Goal: Task Accomplishment & Management: Manage account settings

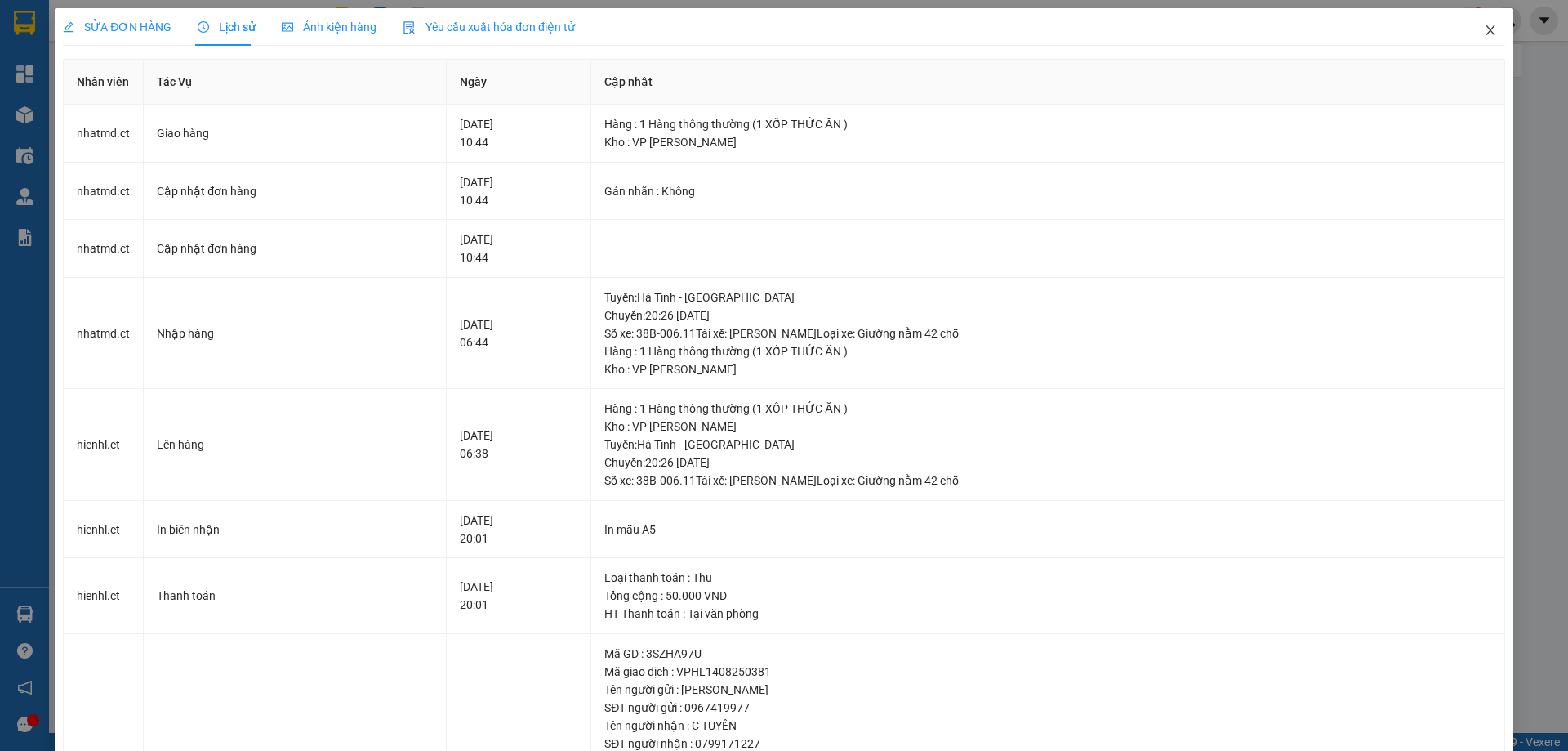
click at [1484, 25] on icon "close" at bounding box center [1491, 30] width 13 height 13
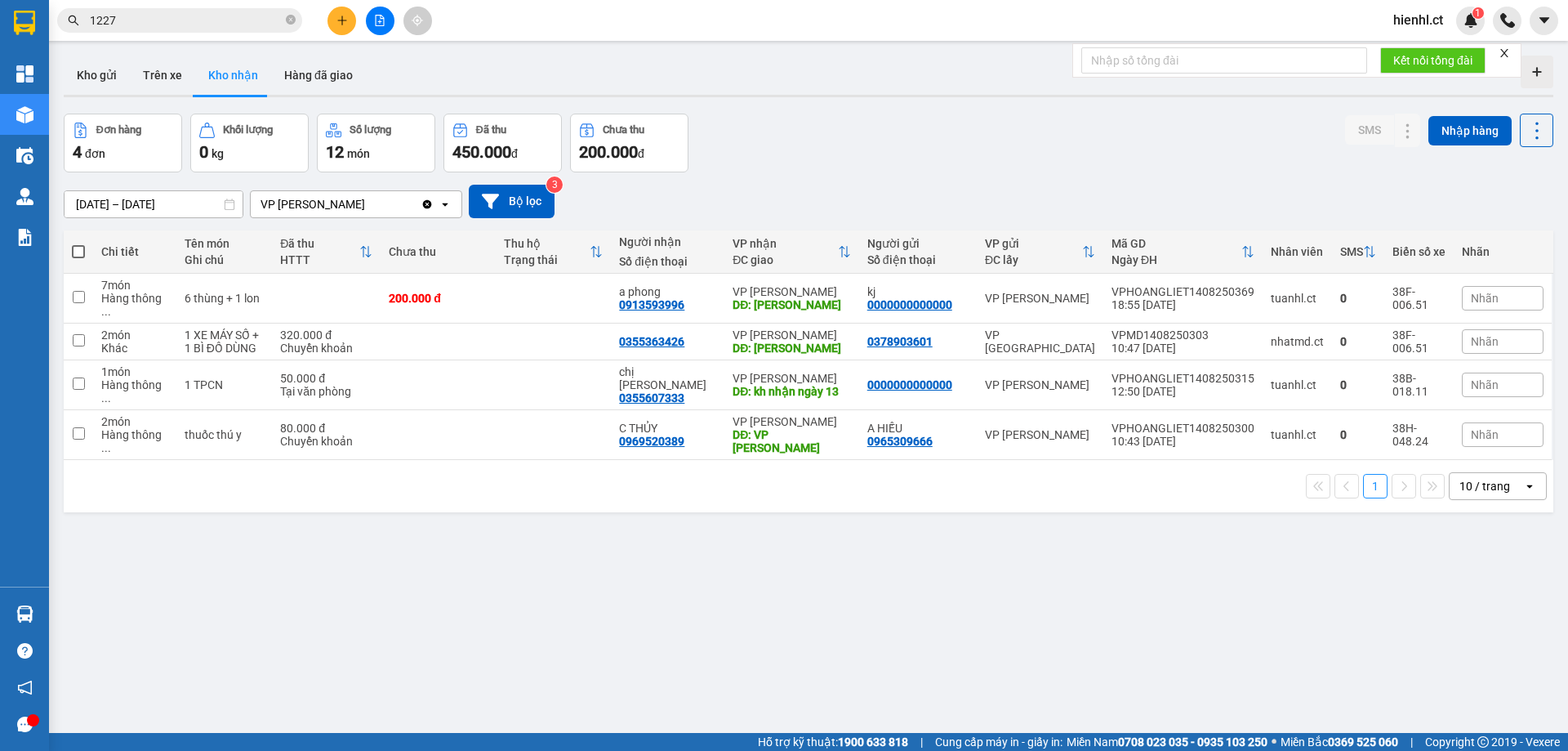
click at [175, 20] on input "1227" at bounding box center [186, 20] width 193 height 18
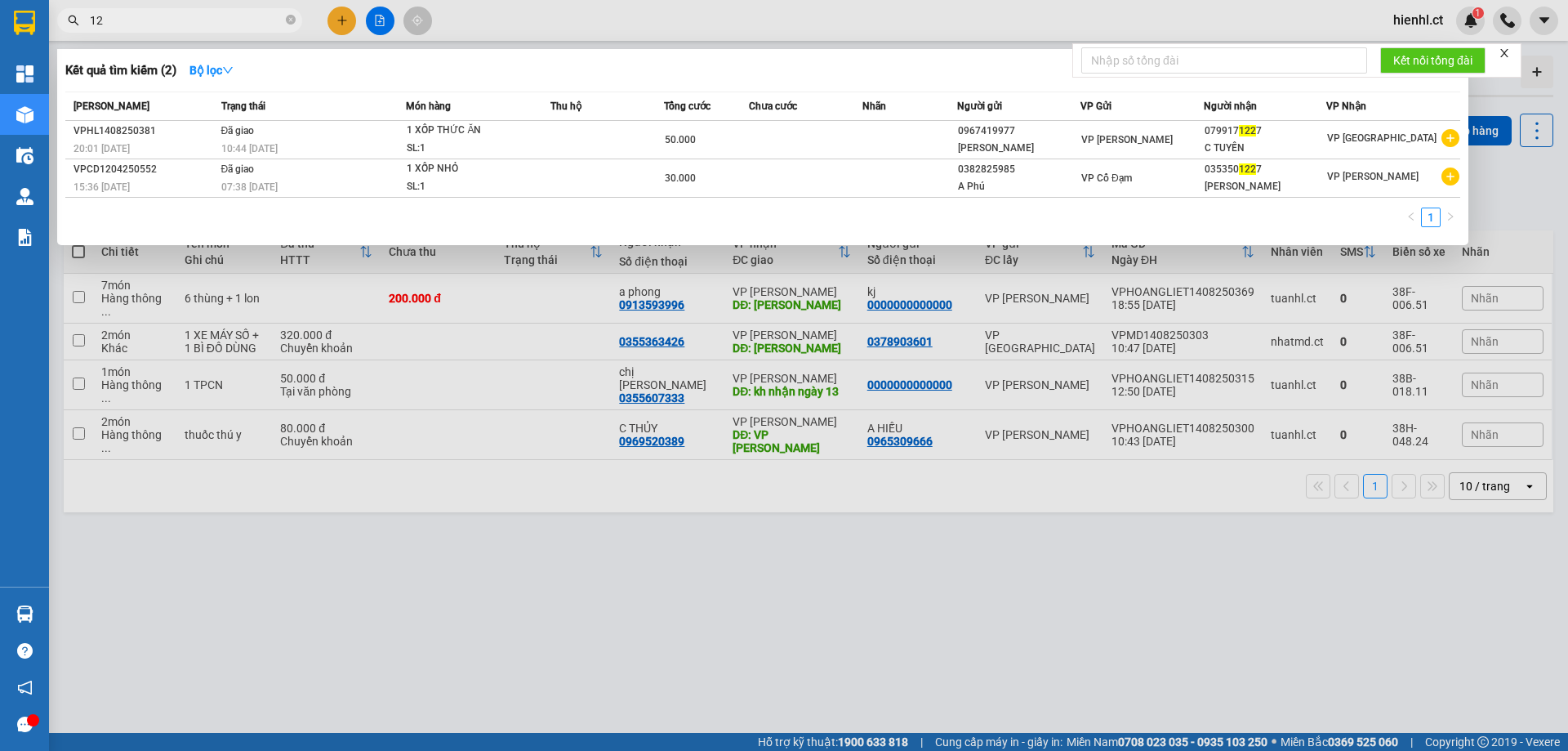
type input "1"
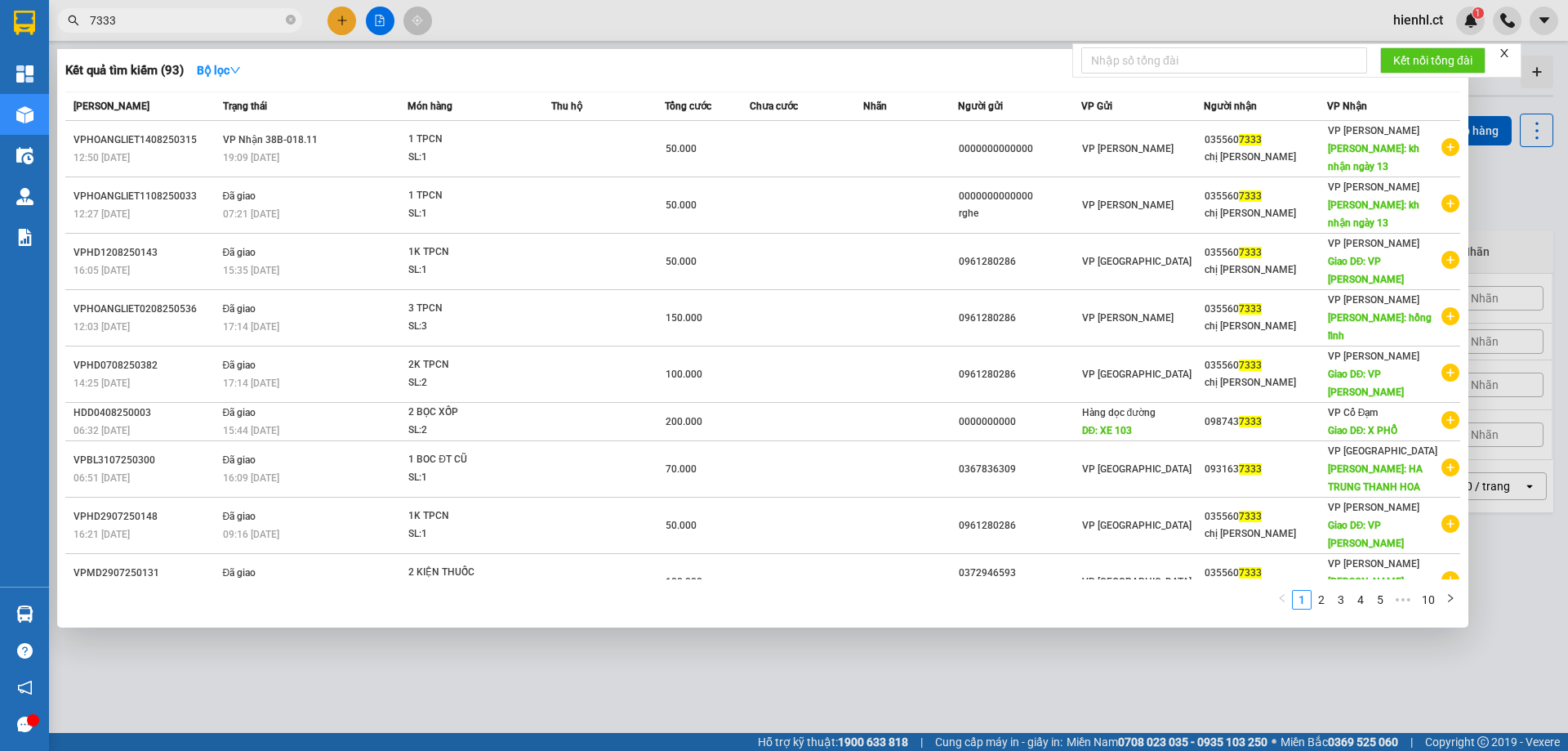
type input "7333"
click at [1507, 51] on icon "close" at bounding box center [1505, 53] width 11 height 11
click at [894, 678] on div at bounding box center [784, 375] width 1568 height 751
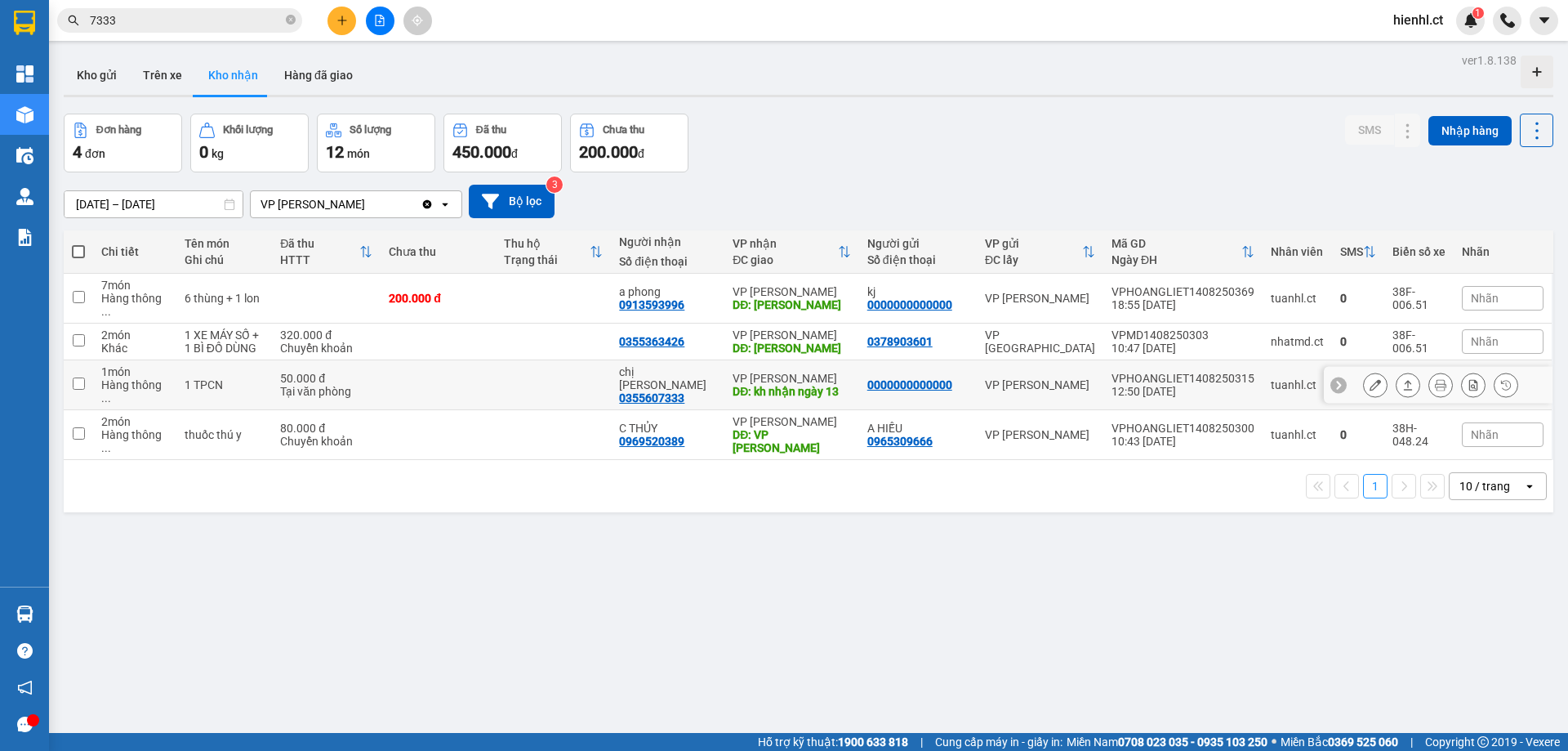
click at [570, 360] on td at bounding box center [554, 384] width 115 height 50
checkbox input "true"
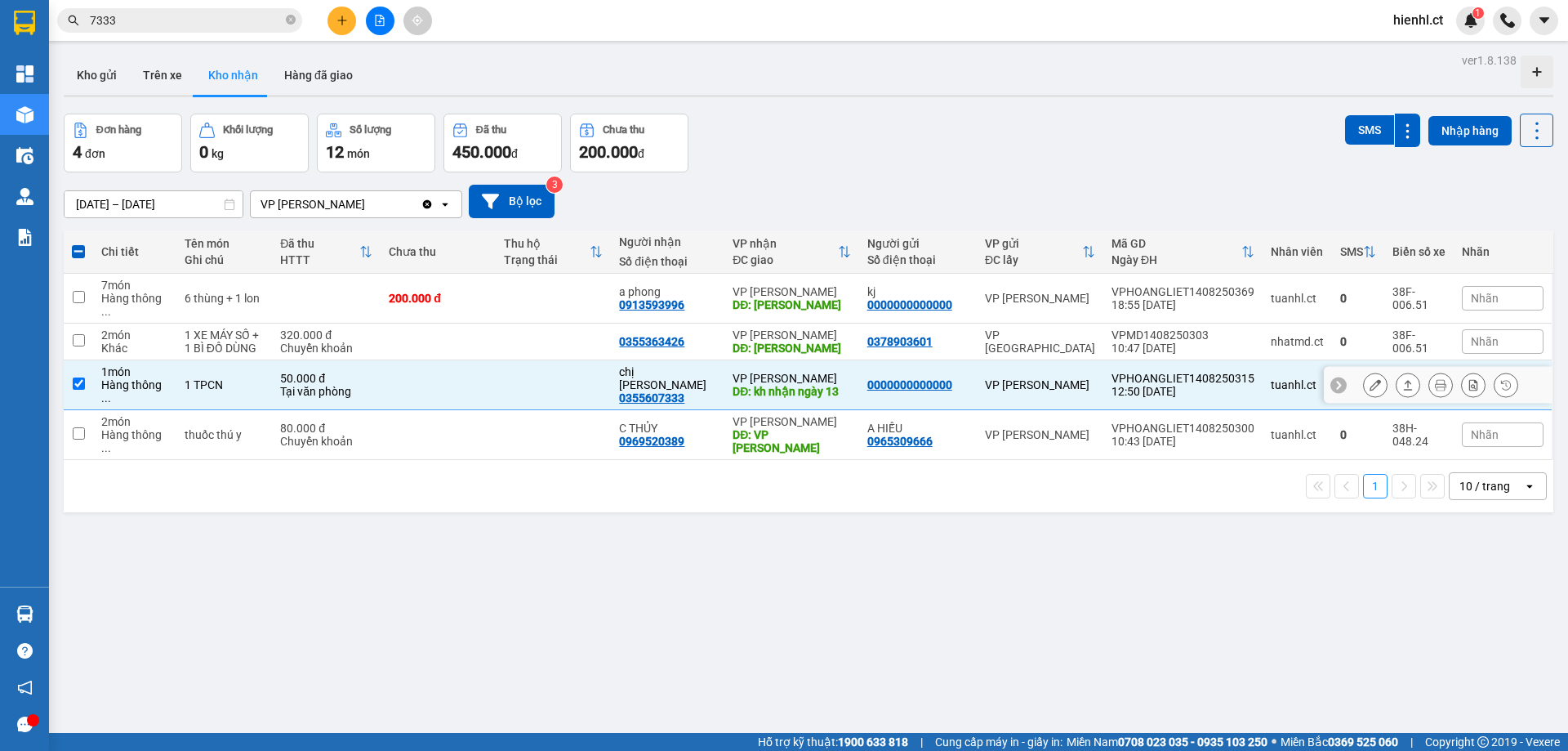
click at [1370, 379] on icon at bounding box center [1375, 384] width 11 height 11
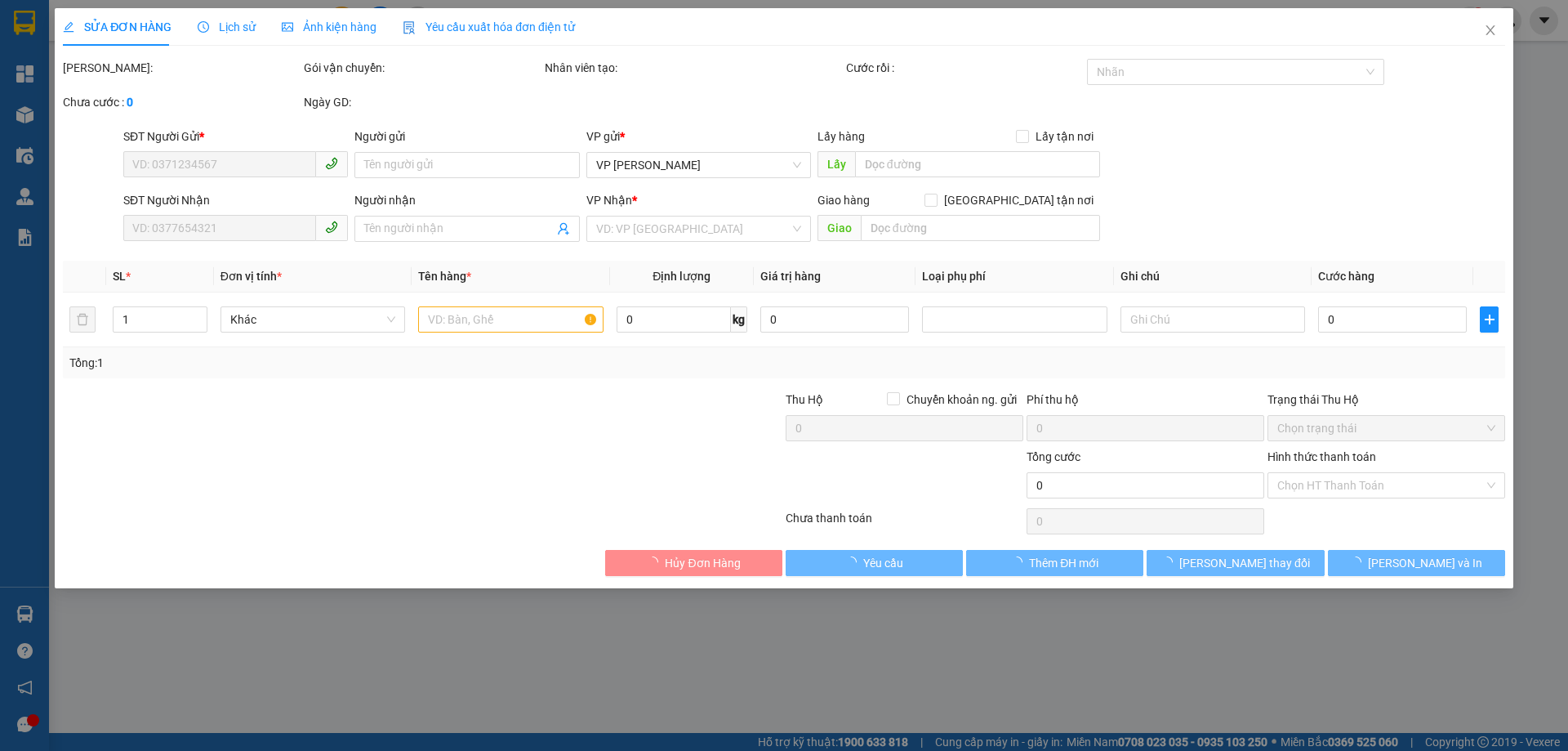
type input "0000000000000"
type input "0355607333"
type input "chị [PERSON_NAME]"
type input "kh nhận ngày 13"
type input "50.000"
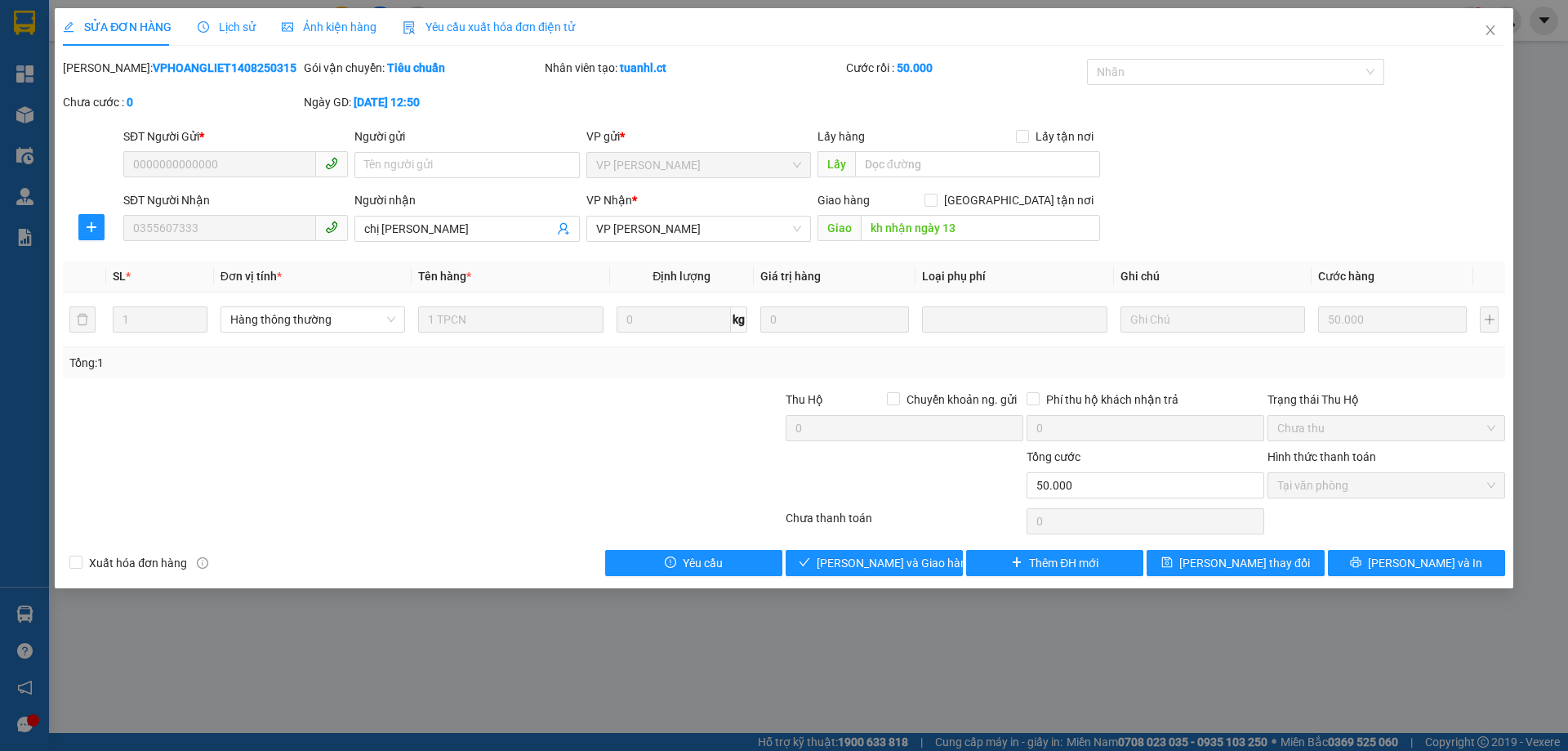
click at [229, 24] on span "Lịch sử" at bounding box center [226, 27] width 58 height 13
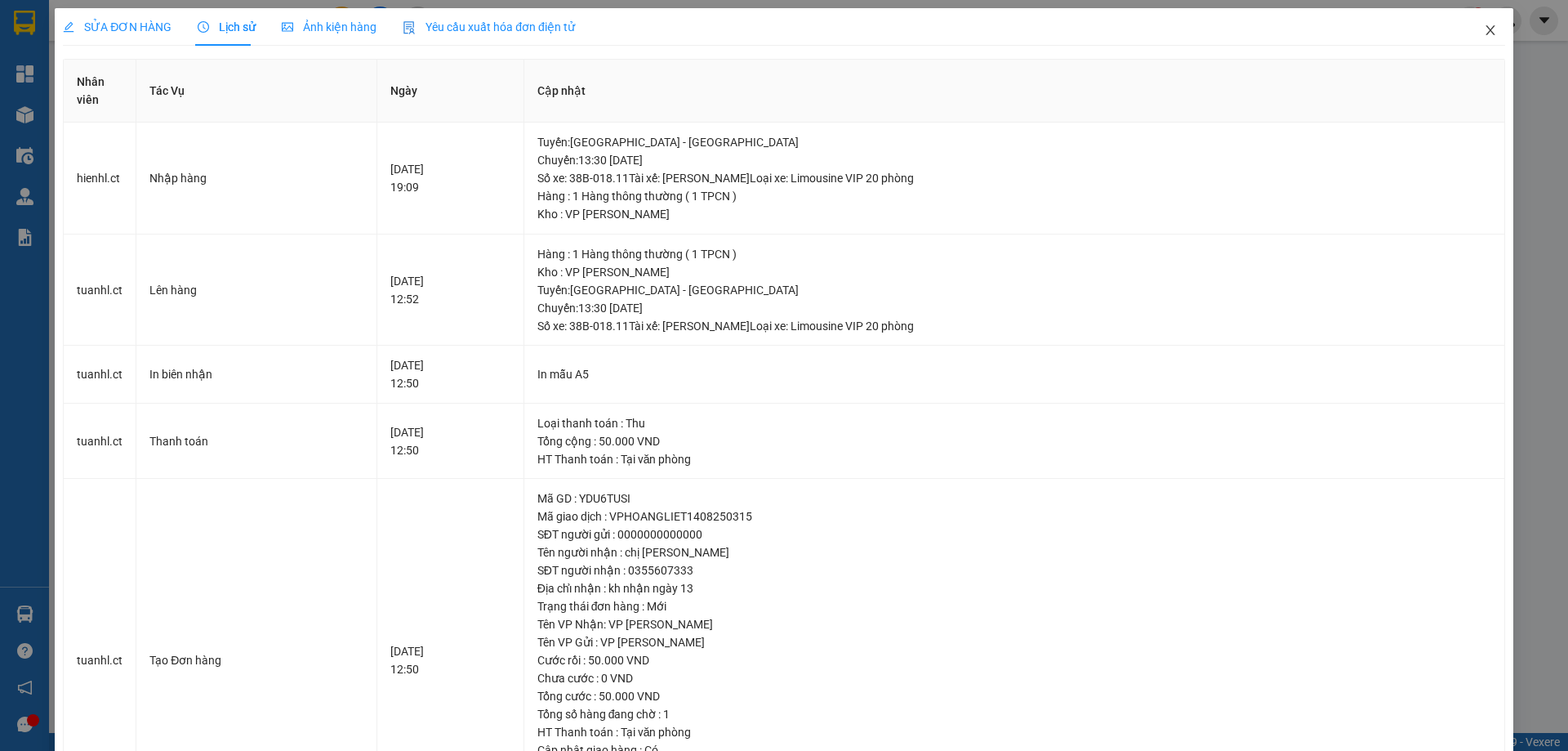
click at [1484, 30] on icon "close" at bounding box center [1491, 30] width 13 height 13
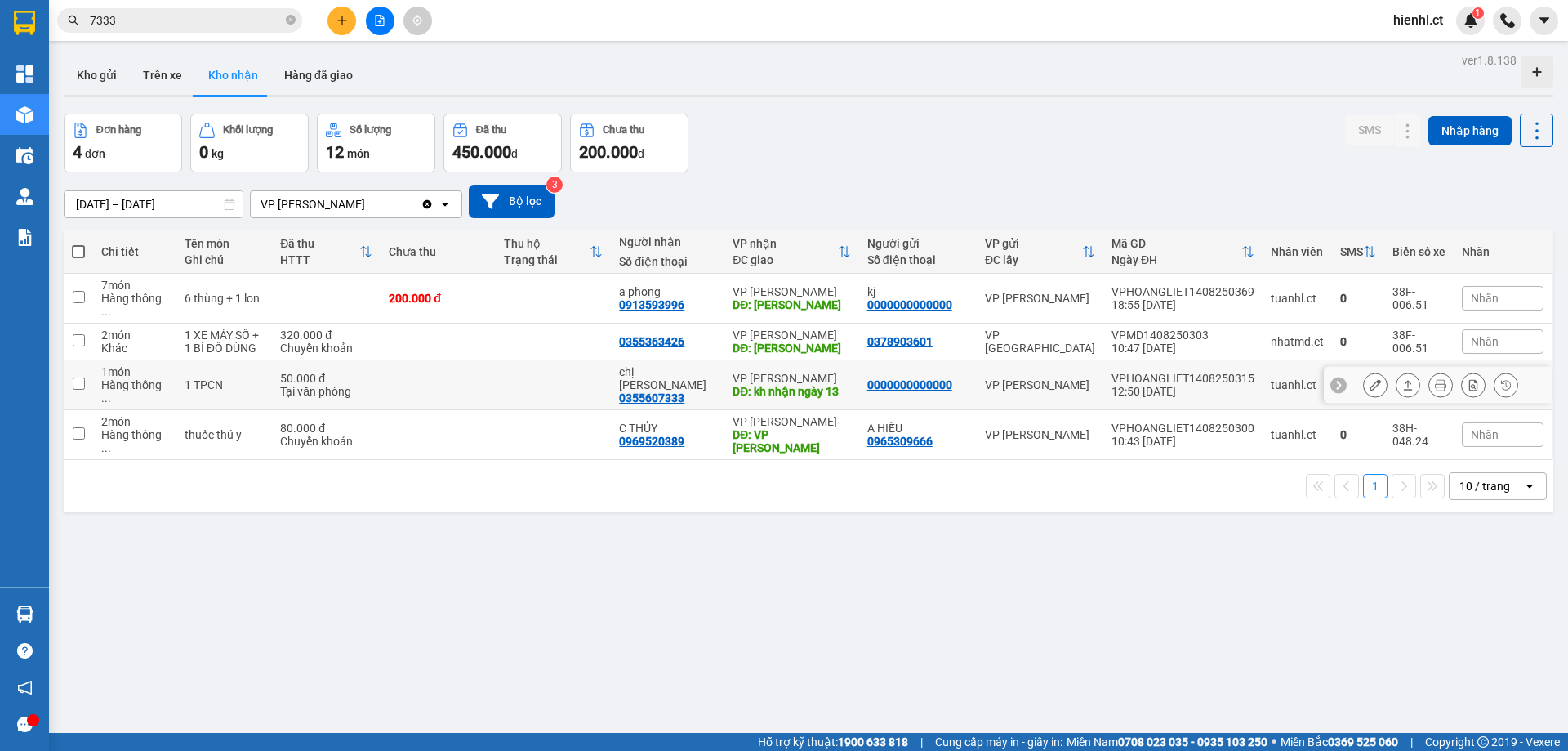
click at [588, 365] on td at bounding box center [554, 384] width 115 height 50
checkbox input "true"
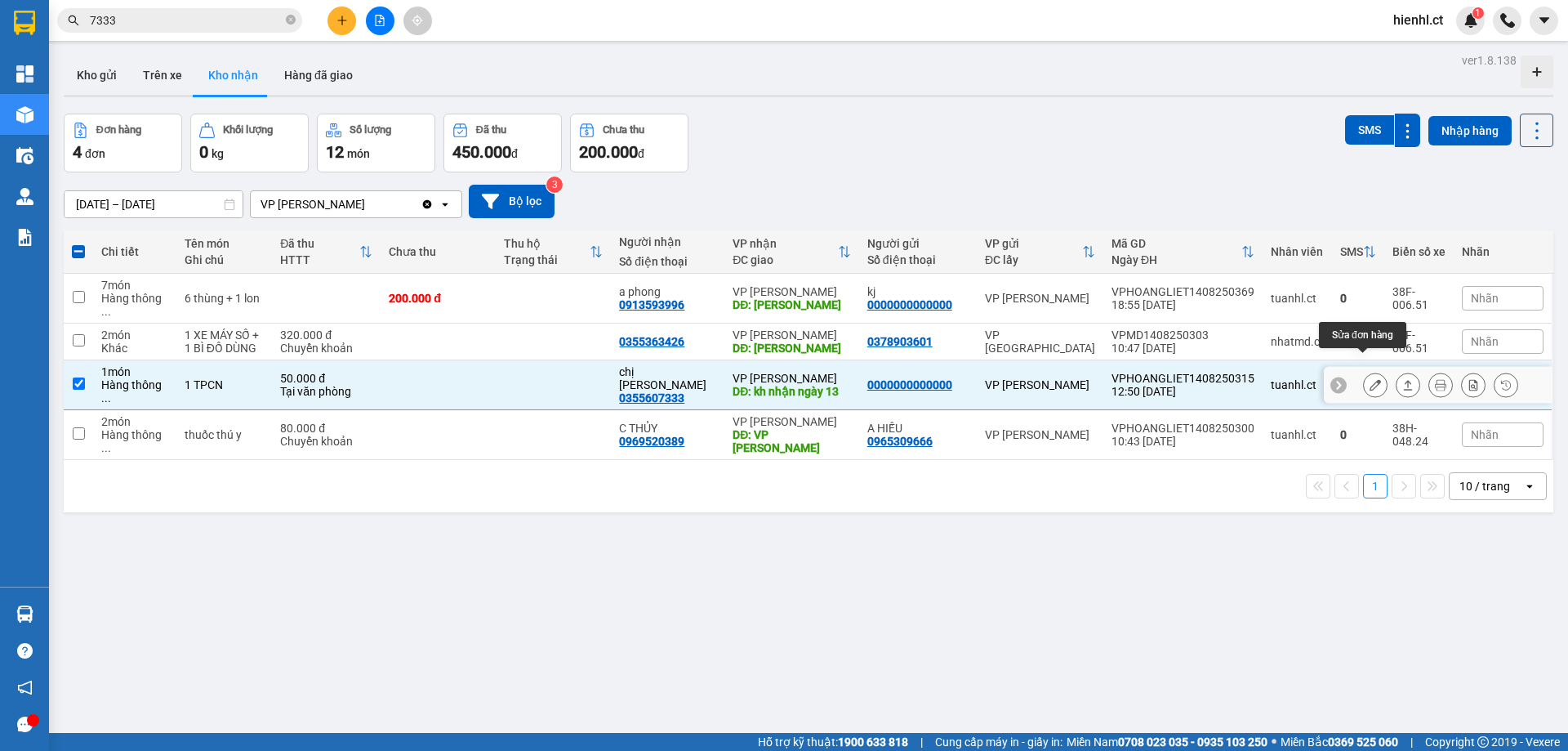
click at [1370, 379] on icon at bounding box center [1375, 384] width 11 height 11
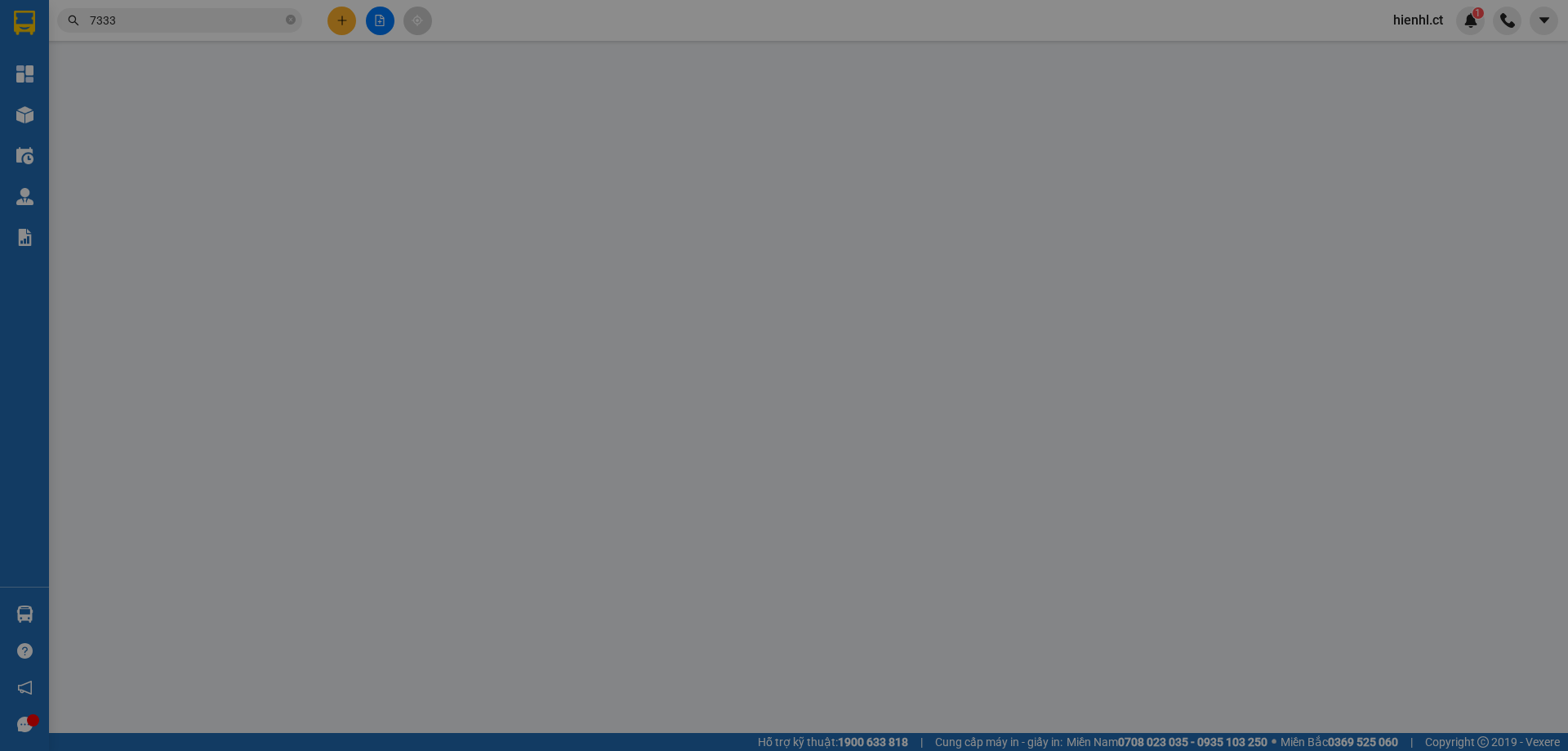
type input "0000000000000"
type input "0355607333"
type input "chị [PERSON_NAME]"
type input "kh nhận ngày 13"
type input "50.000"
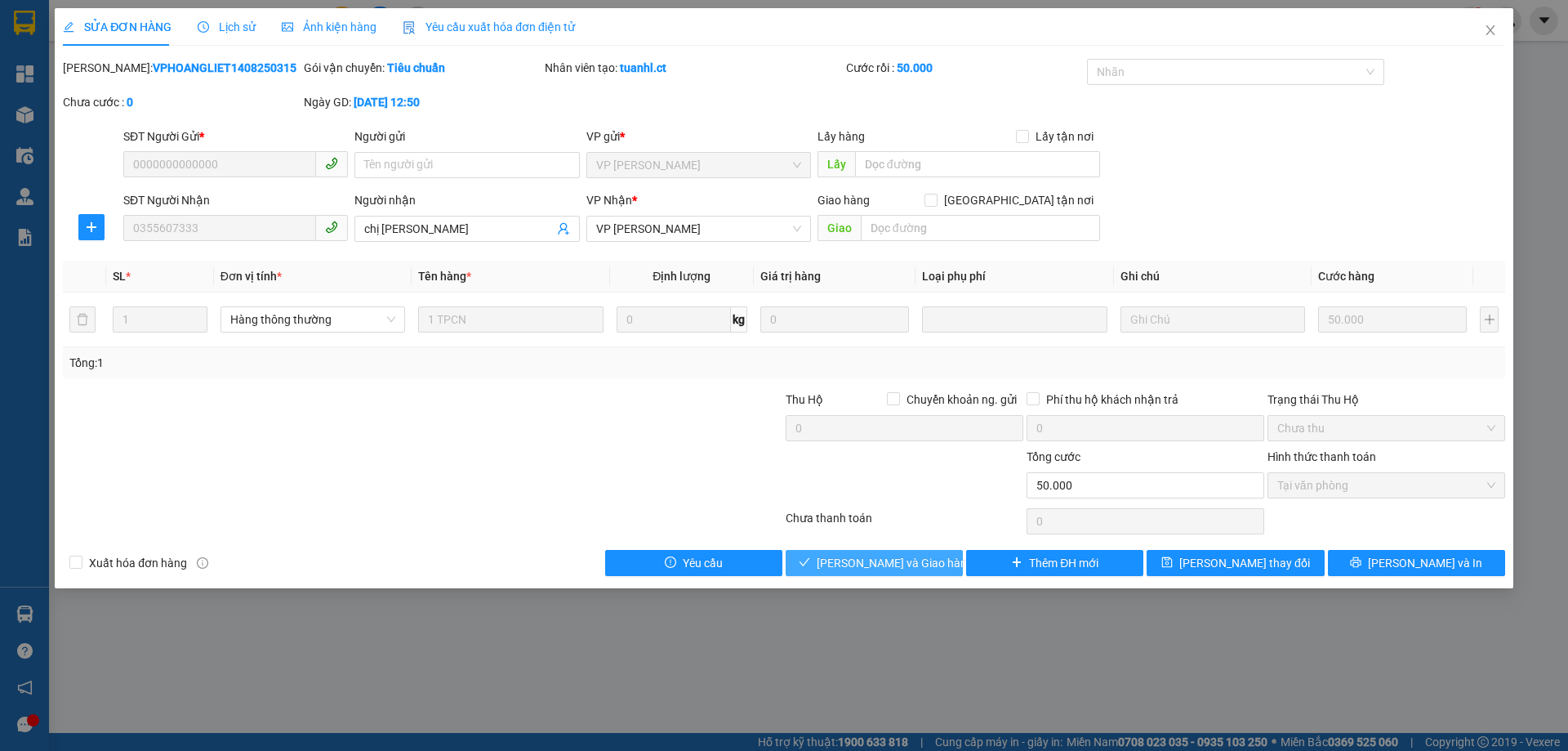
drag, startPoint x: 916, startPoint y: 565, endPoint x: 922, endPoint y: 620, distance: 55.3
click at [922, 620] on div "SỬA ĐƠN HÀNG Lịch sử Ảnh kiện hàng Yêu cầu xuất hóa đơn điện tử Total Paid Fee …" at bounding box center [784, 375] width 1568 height 751
click at [912, 556] on span "[PERSON_NAME] và Giao hàng" at bounding box center [895, 562] width 157 height 18
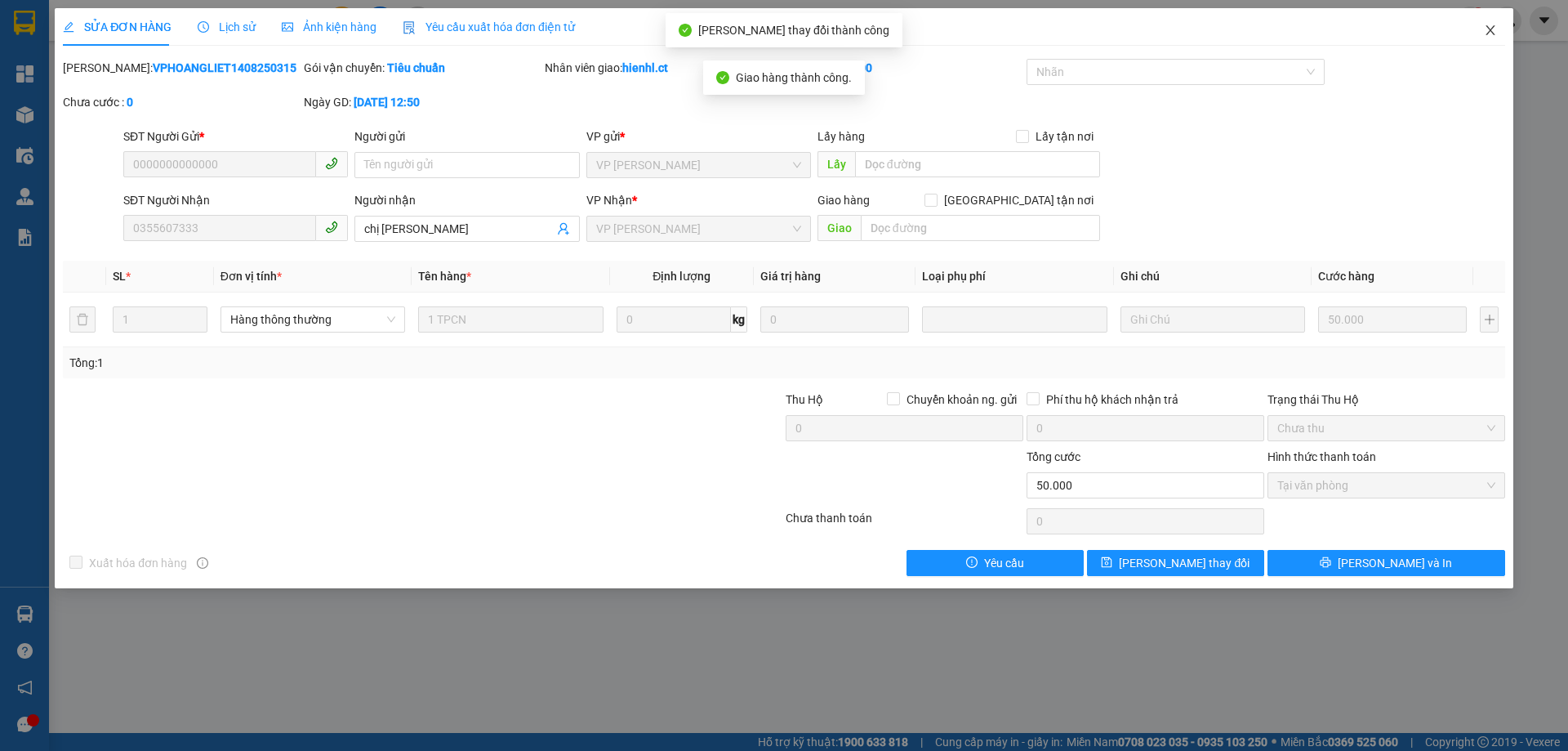
click at [1491, 26] on icon "close" at bounding box center [1491, 30] width 13 height 13
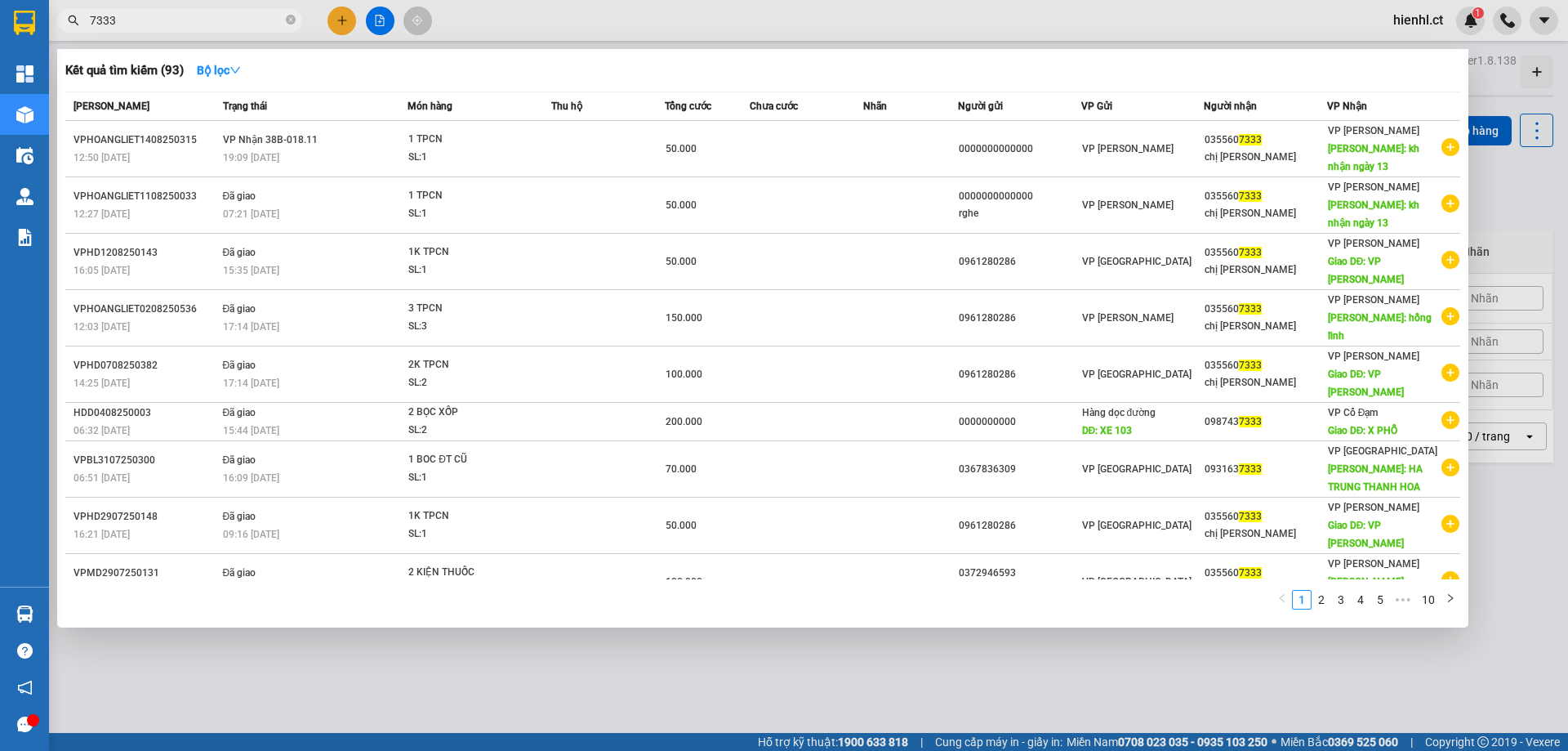
click at [179, 26] on input "7333" at bounding box center [186, 20] width 193 height 18
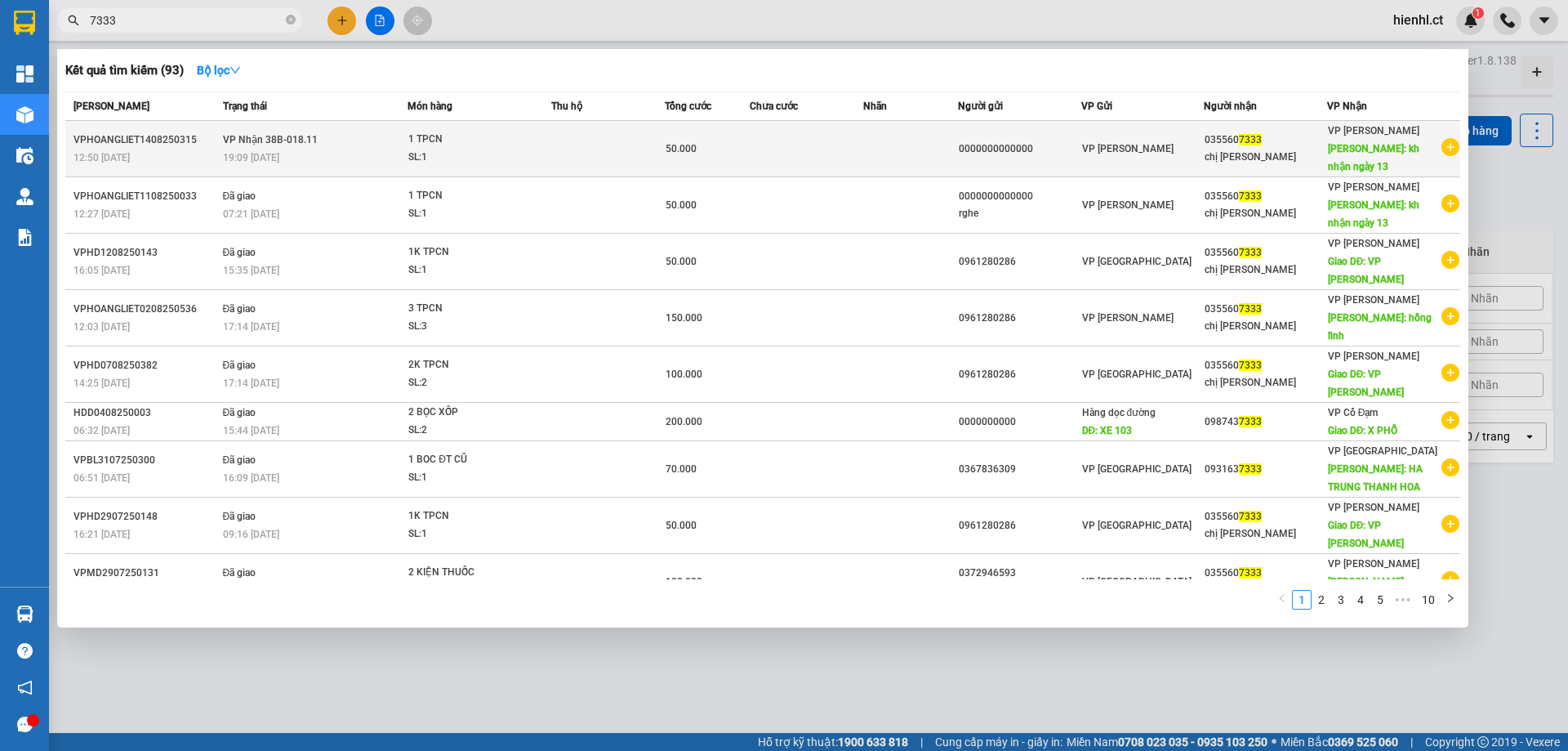
click at [316, 163] on div "19:09 [DATE]" at bounding box center [315, 157] width 184 height 18
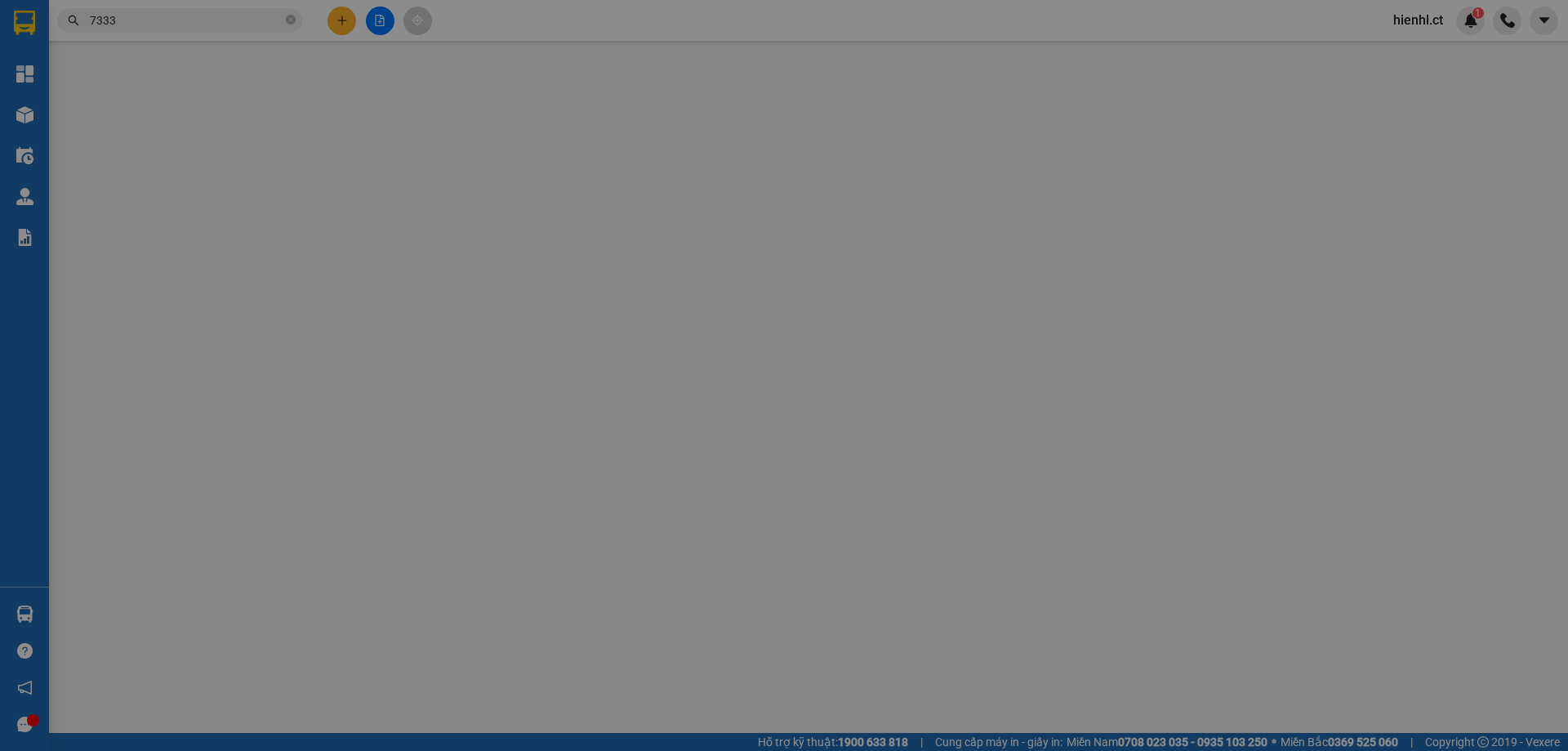
type input "0000000000000"
type input "0355607333"
type input "chị [PERSON_NAME]"
type input "50.000"
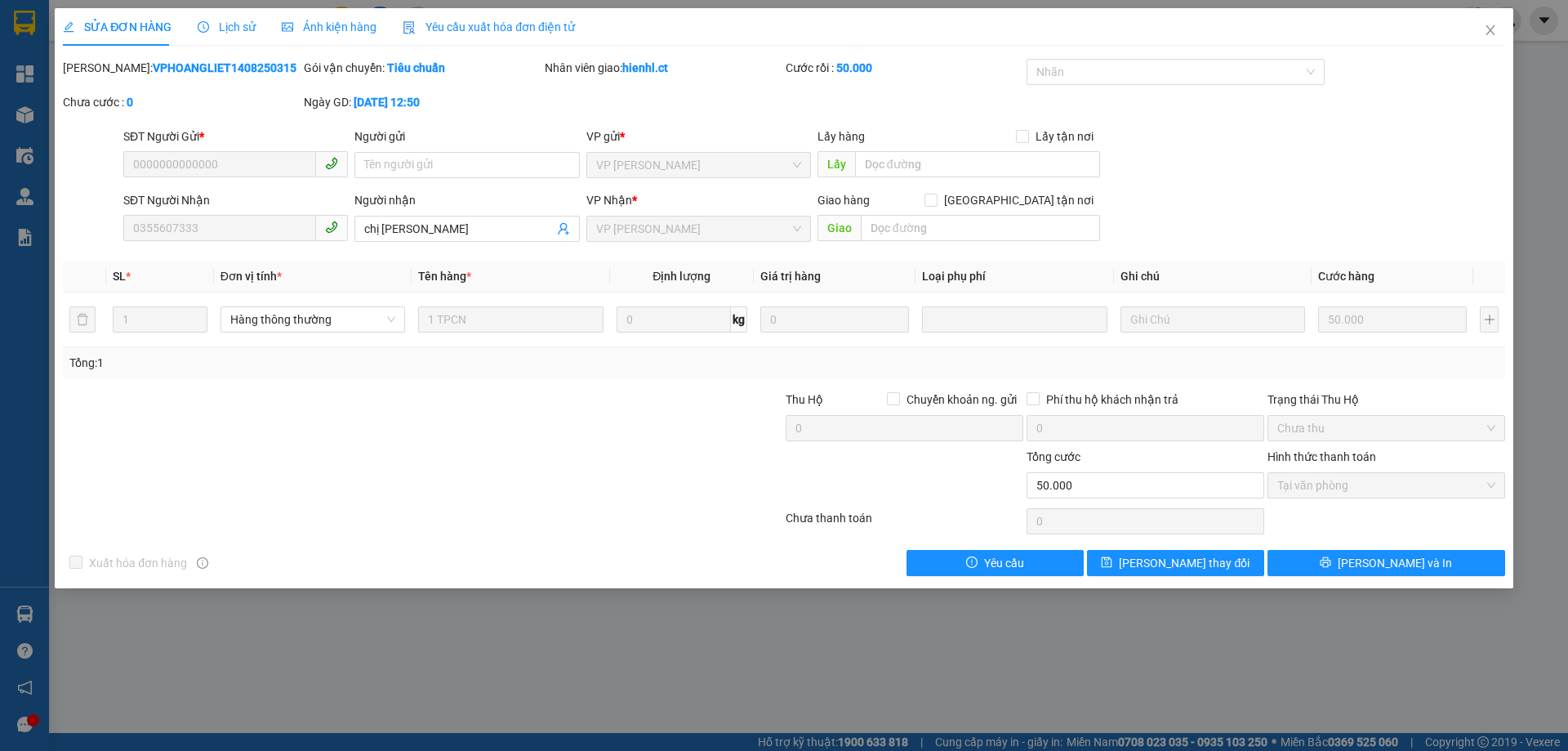
click at [231, 24] on span "Lịch sử" at bounding box center [226, 27] width 58 height 13
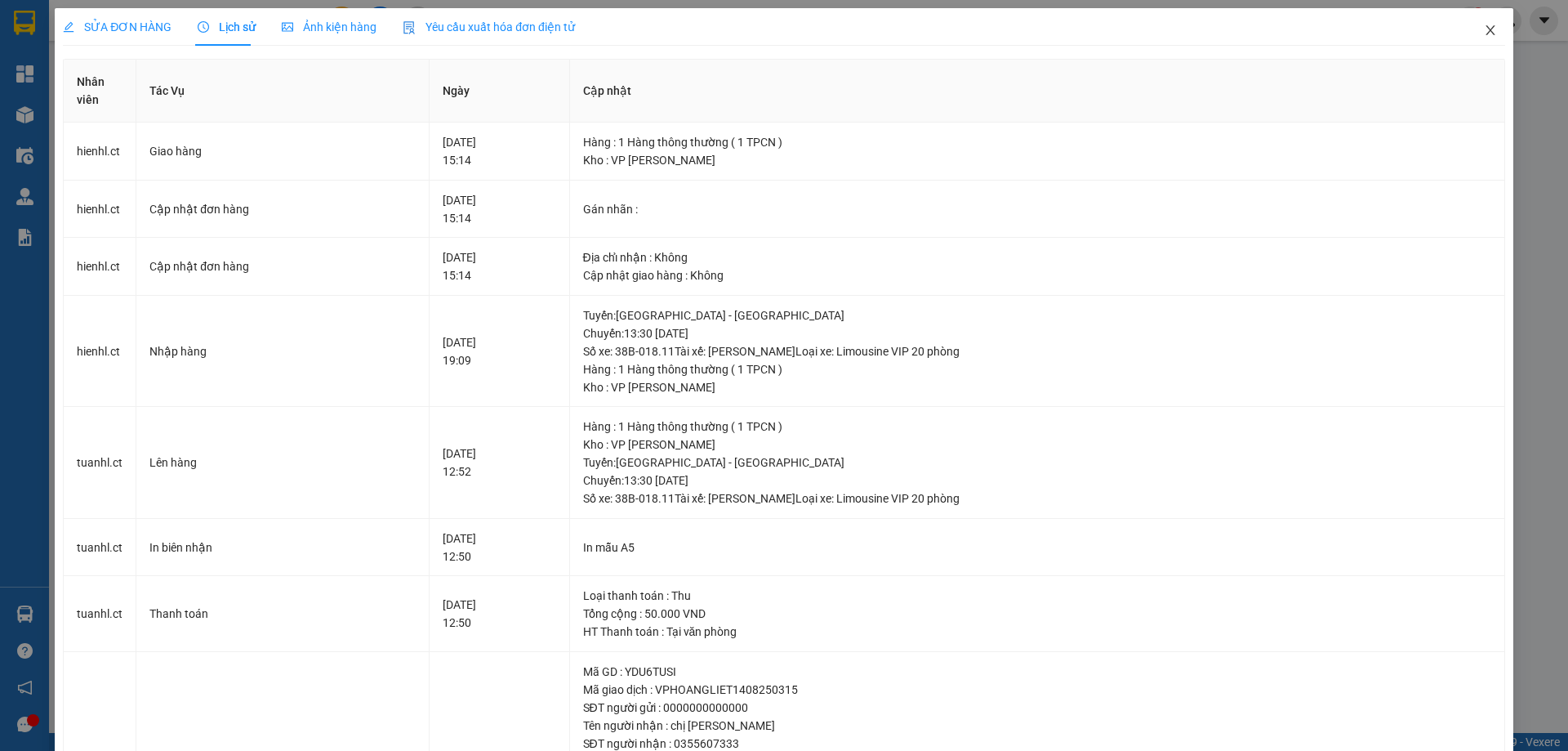
click at [1484, 32] on icon "close" at bounding box center [1491, 30] width 13 height 13
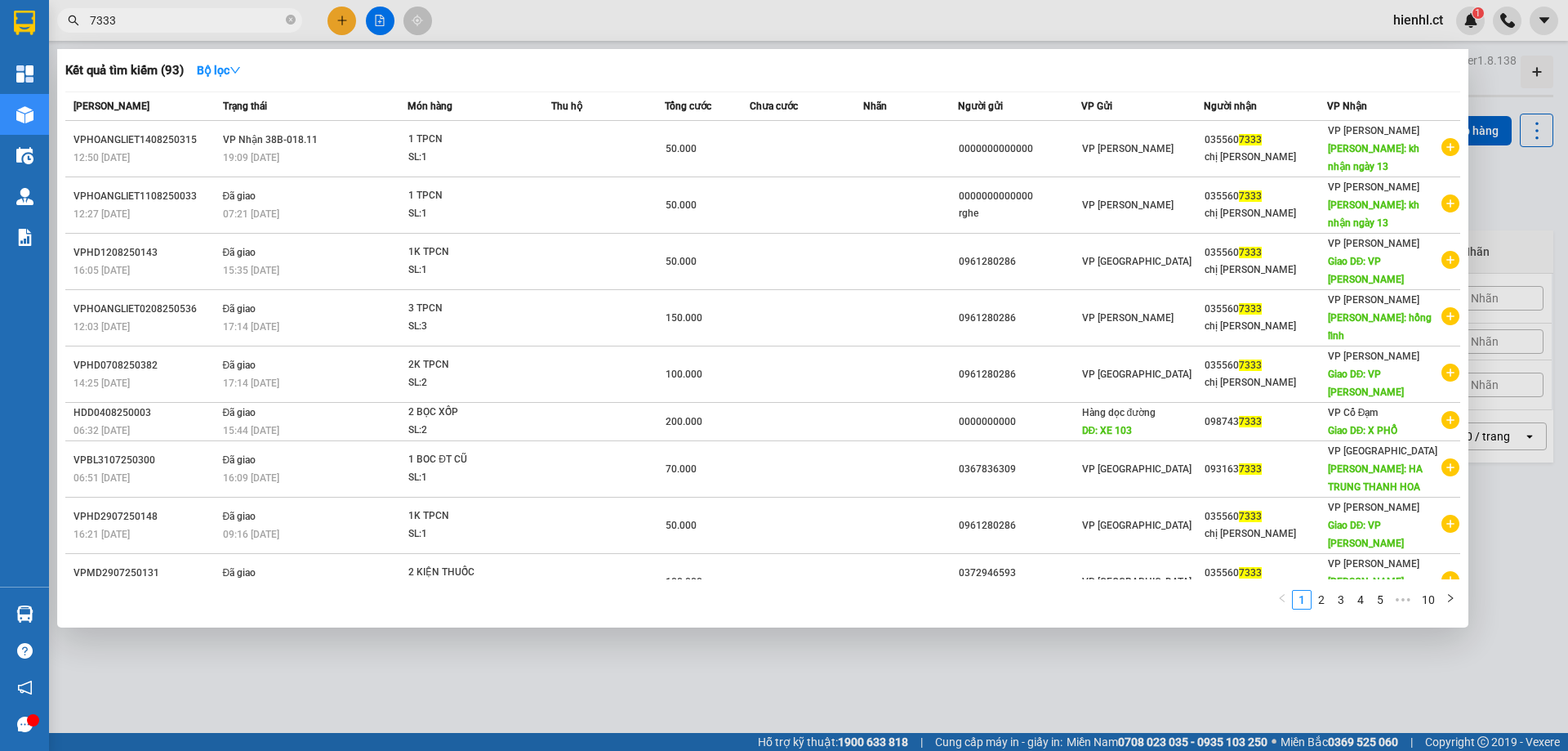
click at [183, 21] on input "7333" at bounding box center [186, 20] width 193 height 18
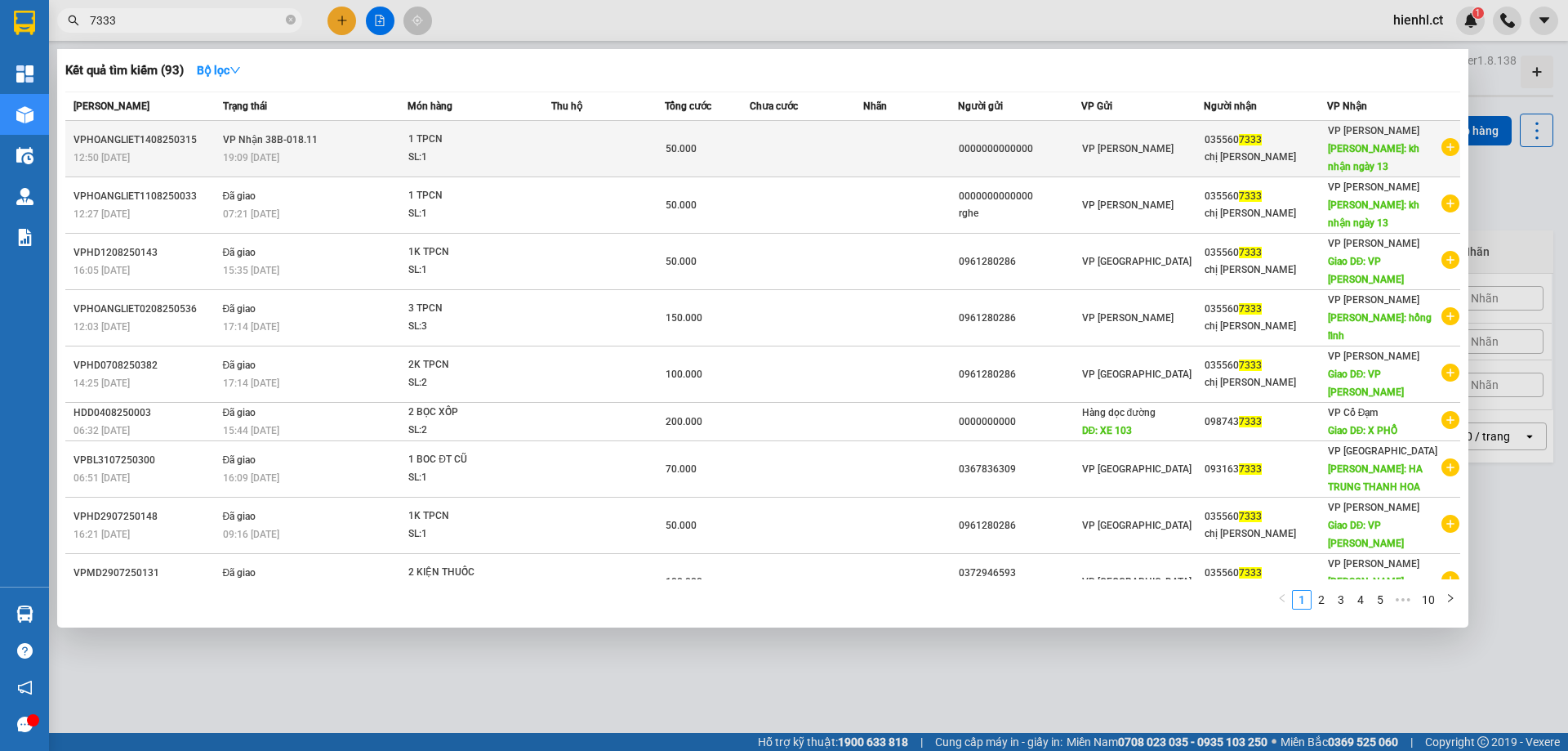
click at [326, 153] on div "19:09 [DATE]" at bounding box center [315, 157] width 184 height 18
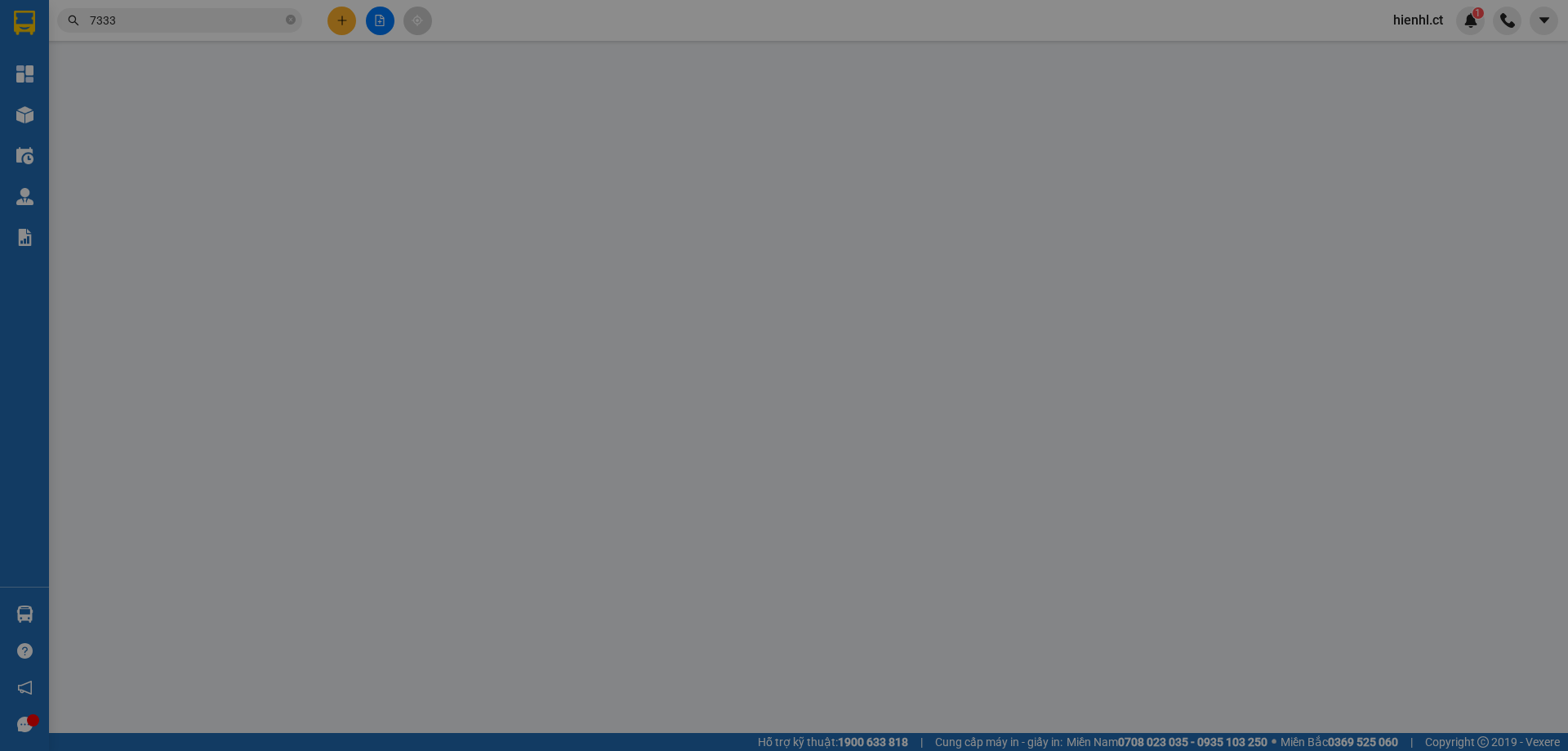
type input "0000000000000"
type input "0355607333"
type input "chị [PERSON_NAME]"
type input "50.000"
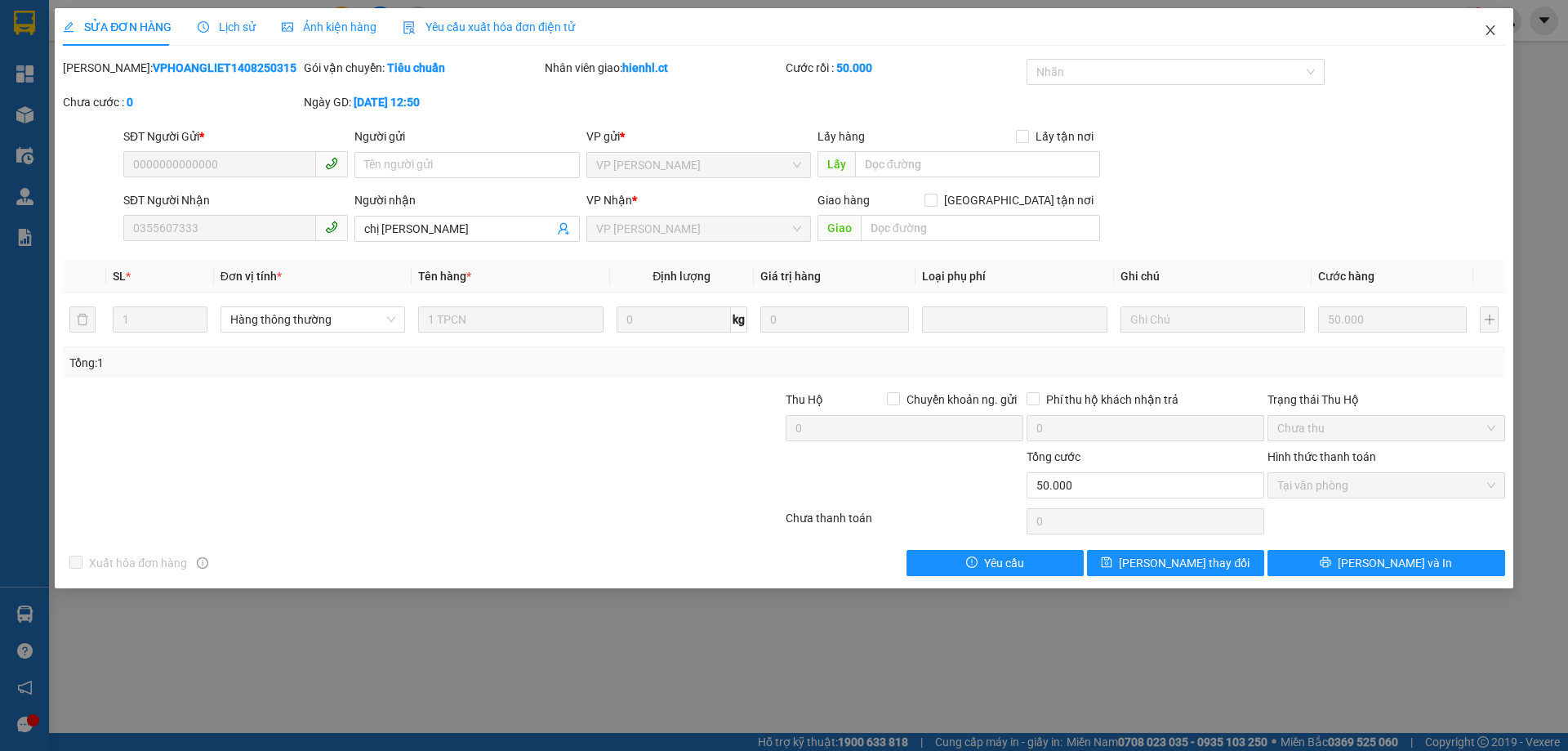
click at [1490, 26] on icon "close" at bounding box center [1491, 30] width 13 height 13
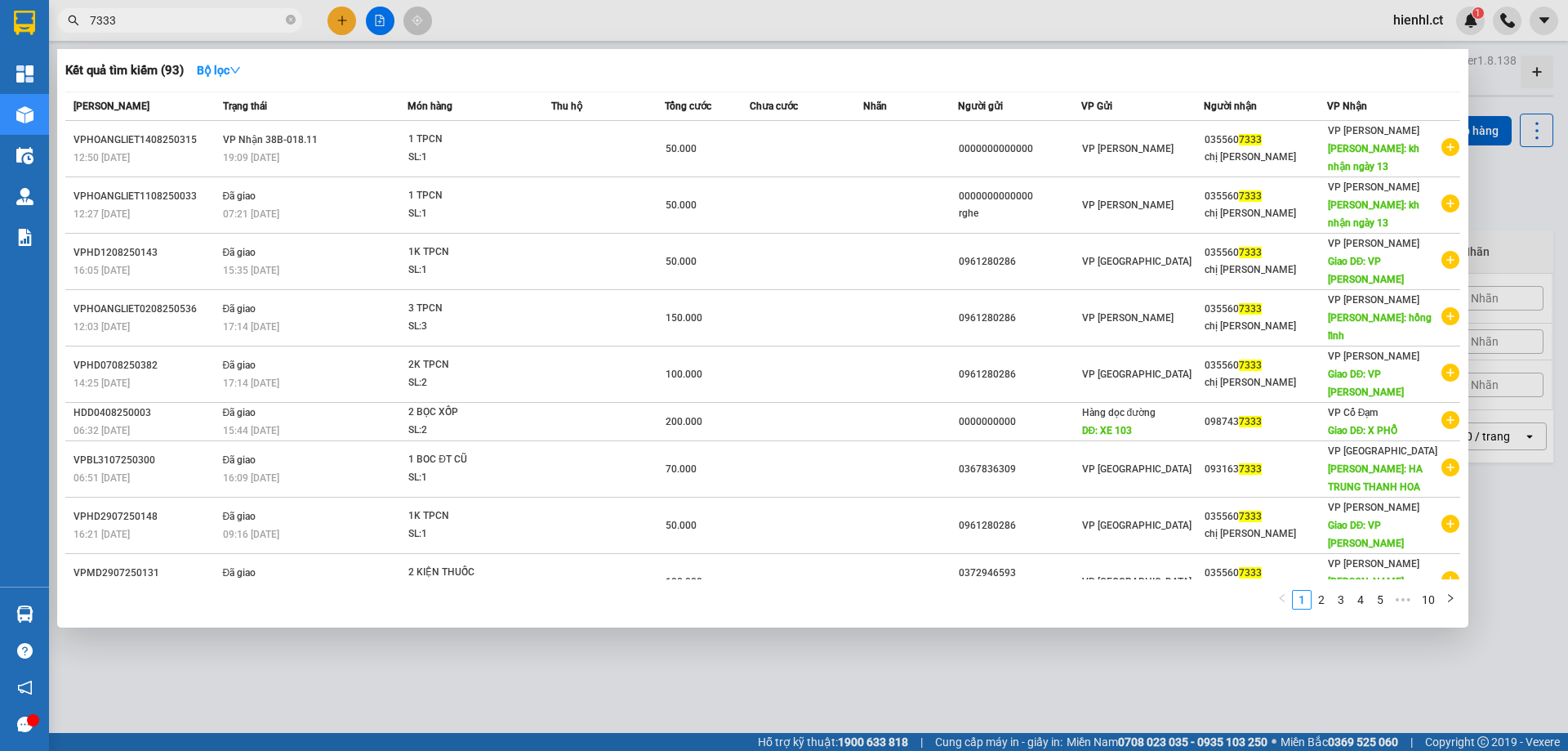
click at [145, 18] on input "7333" at bounding box center [186, 20] width 193 height 18
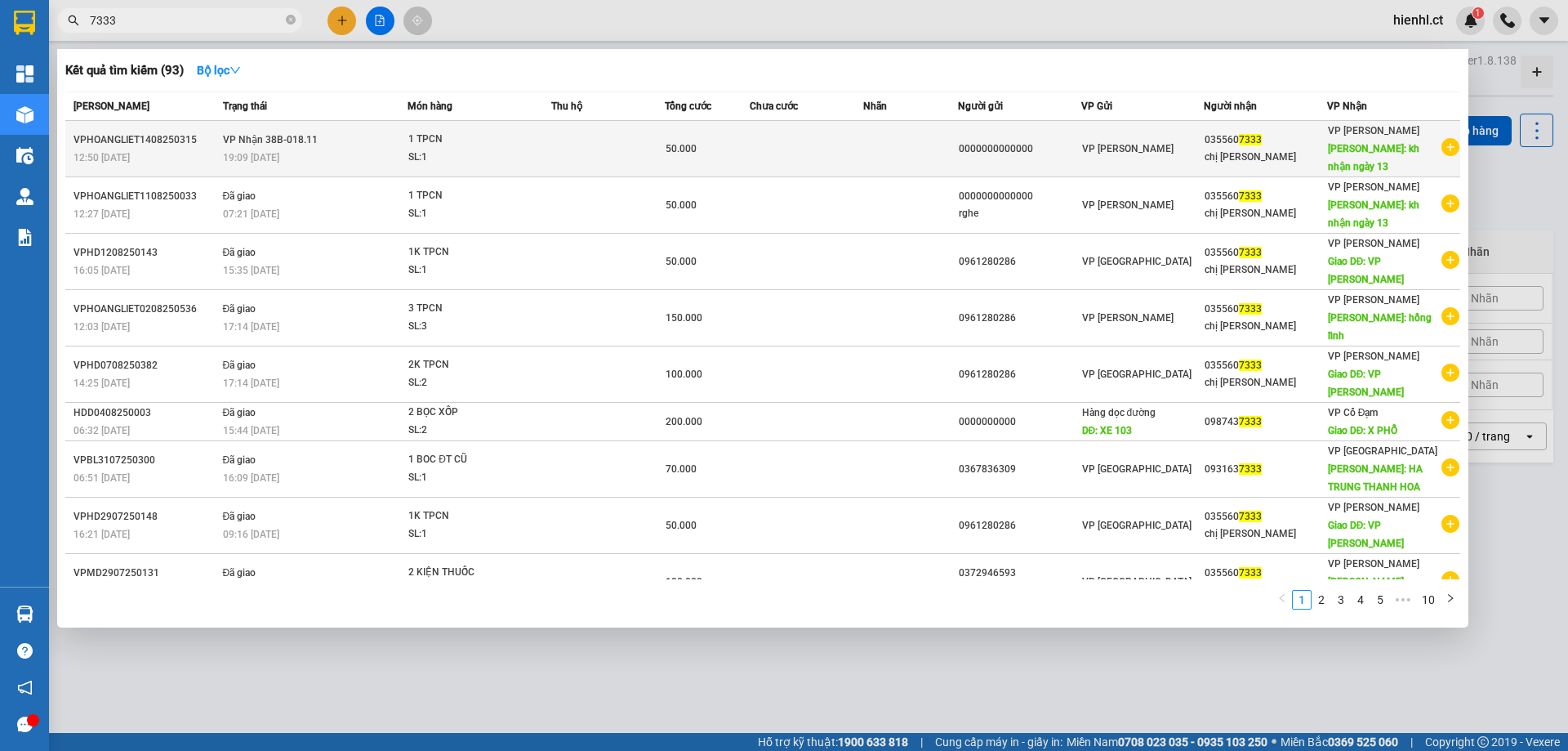
click at [482, 155] on div "SL: 1" at bounding box center [469, 157] width 123 height 18
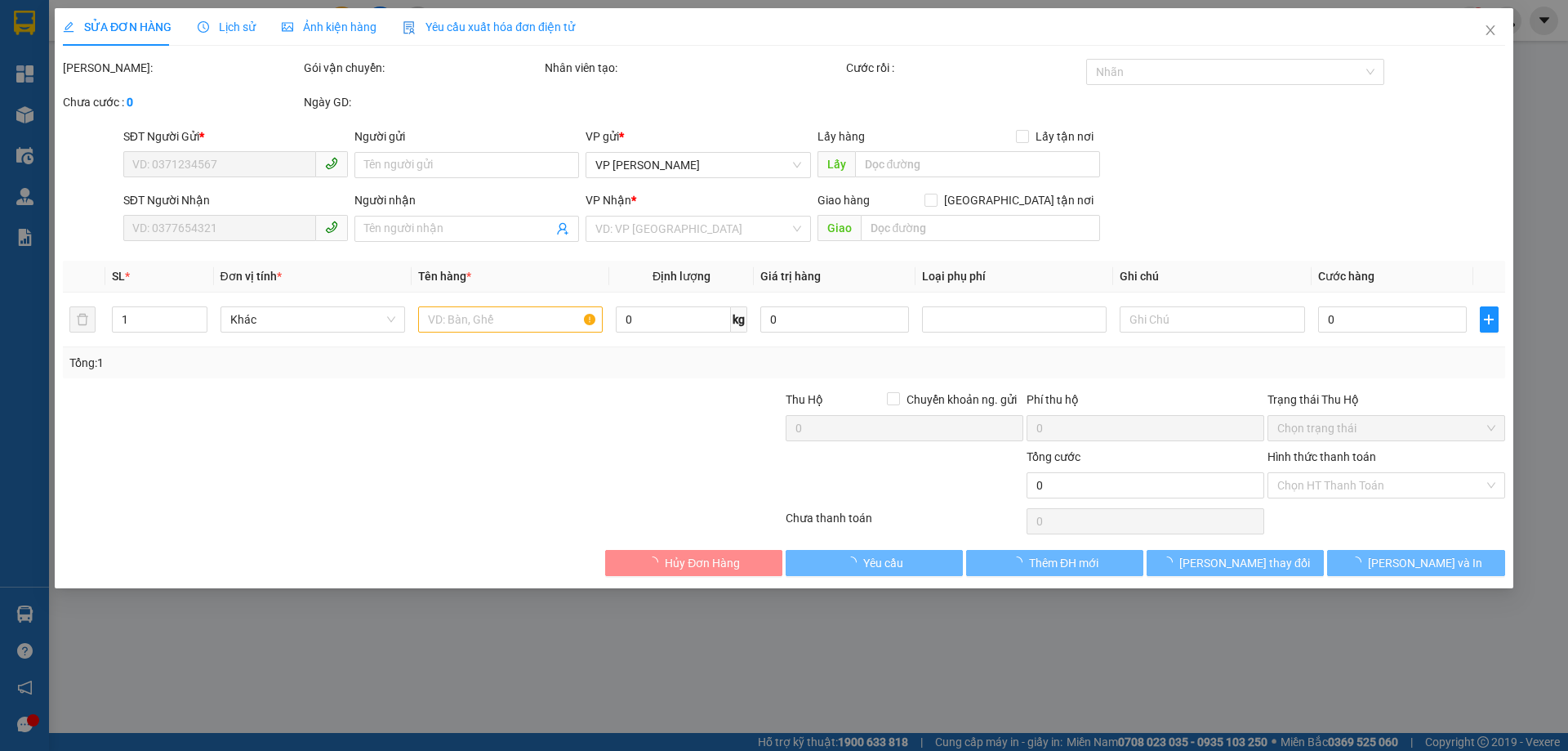
type input "0000000000000"
type input "0355607333"
type input "chị [PERSON_NAME]"
type input "50.000"
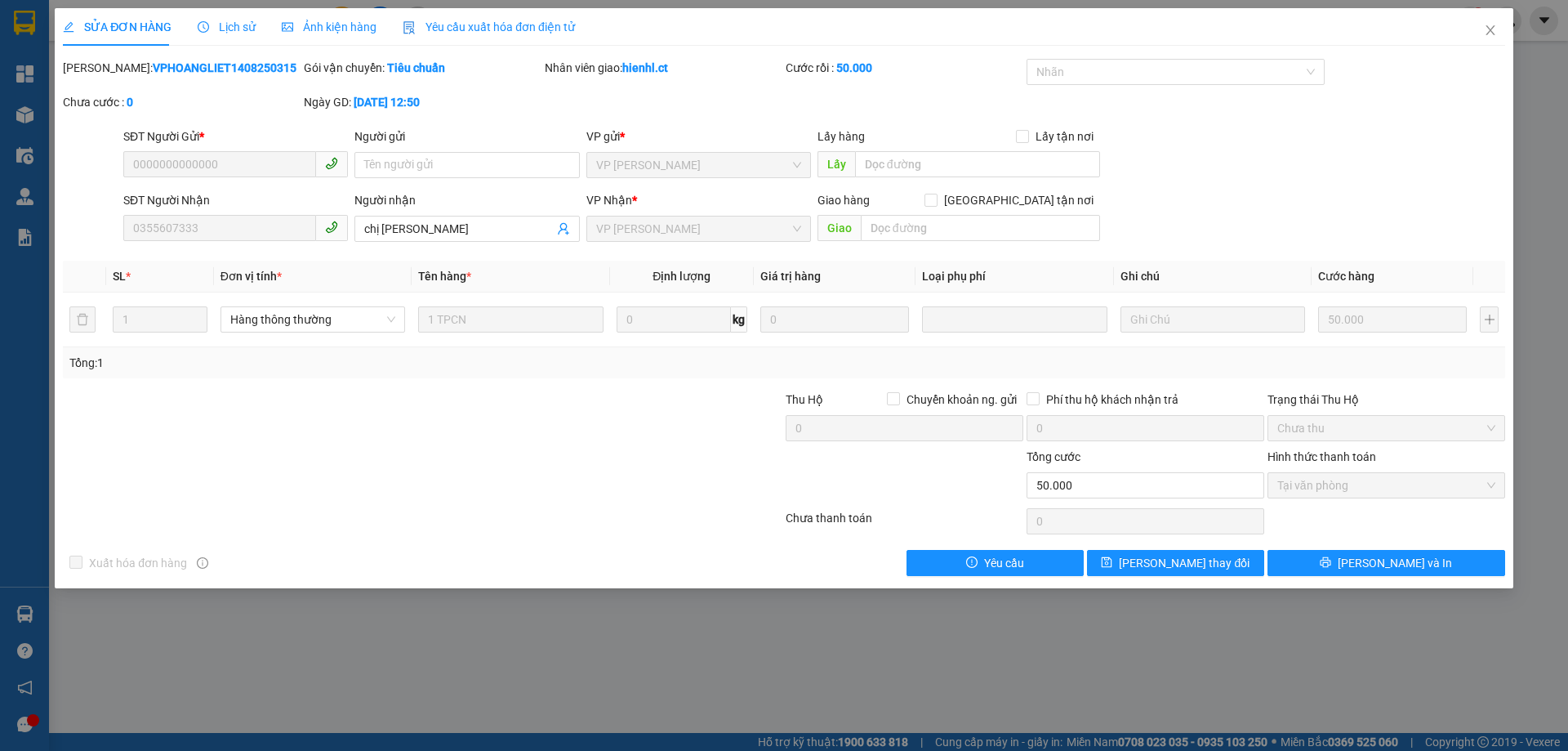
click at [100, 226] on div "SĐT Người Nhận 0355607333 Người nhận chị tuyết VP Nhận * VP [PERSON_NAME] Giao …" at bounding box center [784, 219] width 1446 height 58
click at [1488, 28] on icon "close" at bounding box center [1491, 30] width 13 height 13
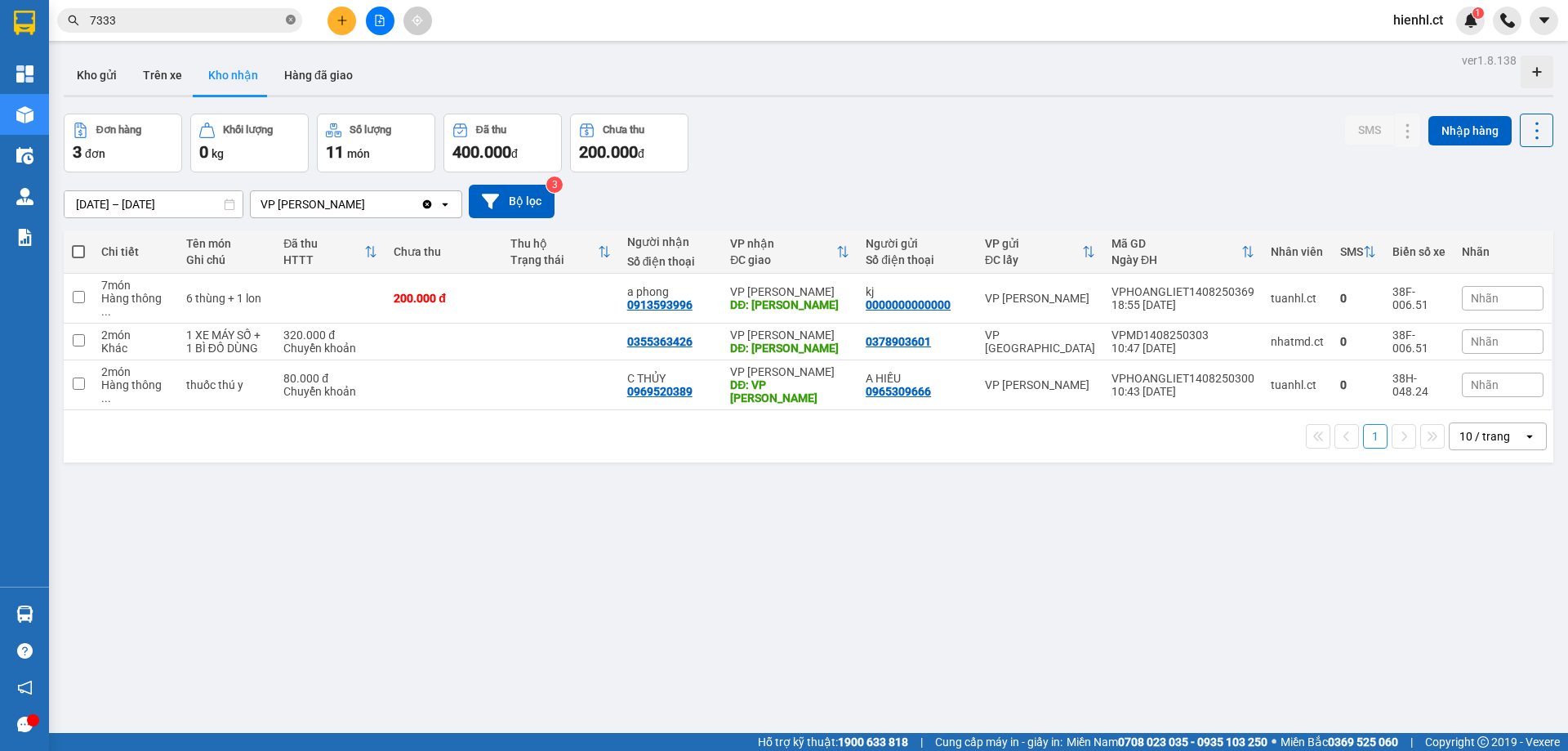
click at [287, 19] on icon "close-circle" at bounding box center [291, 20] width 9 height 9
paste input "0355607333"
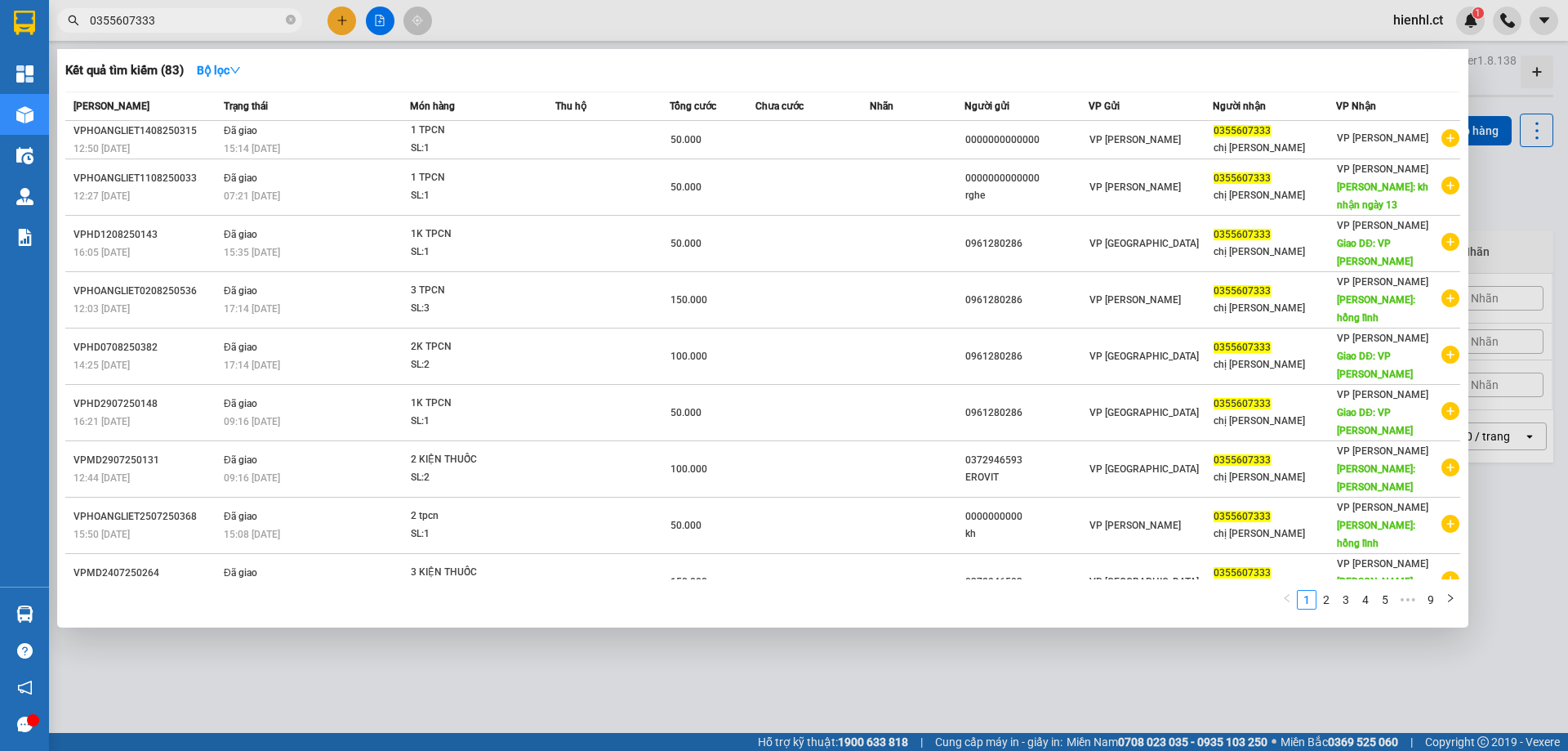
type input "0355607333"
click at [480, 662] on div at bounding box center [784, 375] width 1568 height 751
